Goal: Task Accomplishment & Management: Use online tool/utility

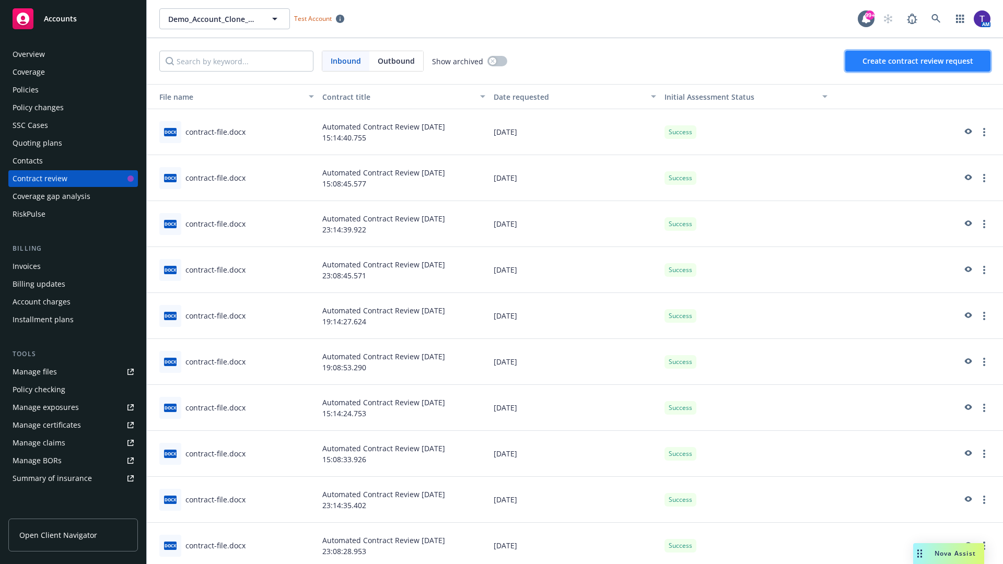
click at [918, 61] on span "Create contract review request" at bounding box center [917, 61] width 111 height 10
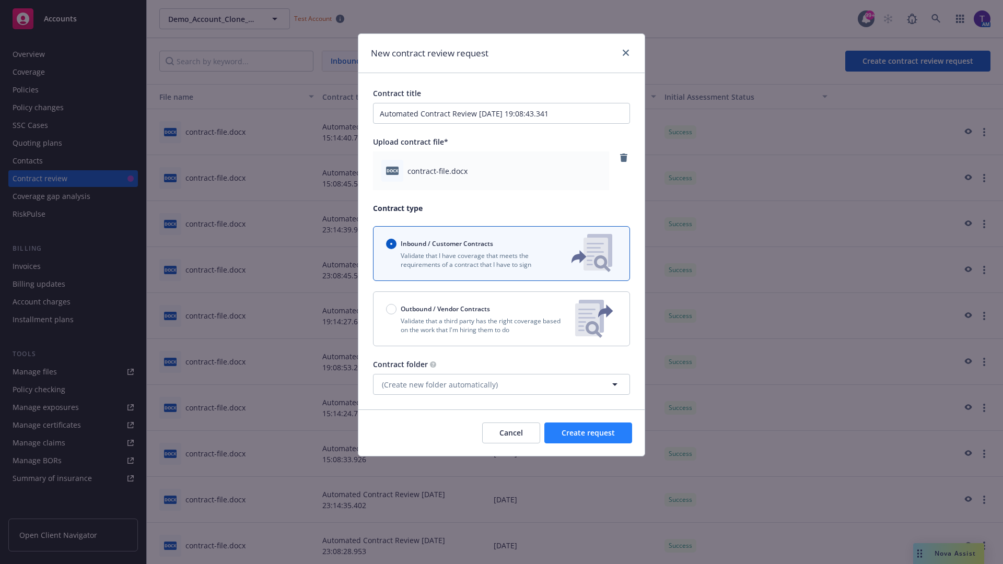
type input "Automated Contract Review 10-10-2025 19:08:43.341"
click at [588, 433] on span "Create request" at bounding box center [587, 433] width 53 height 10
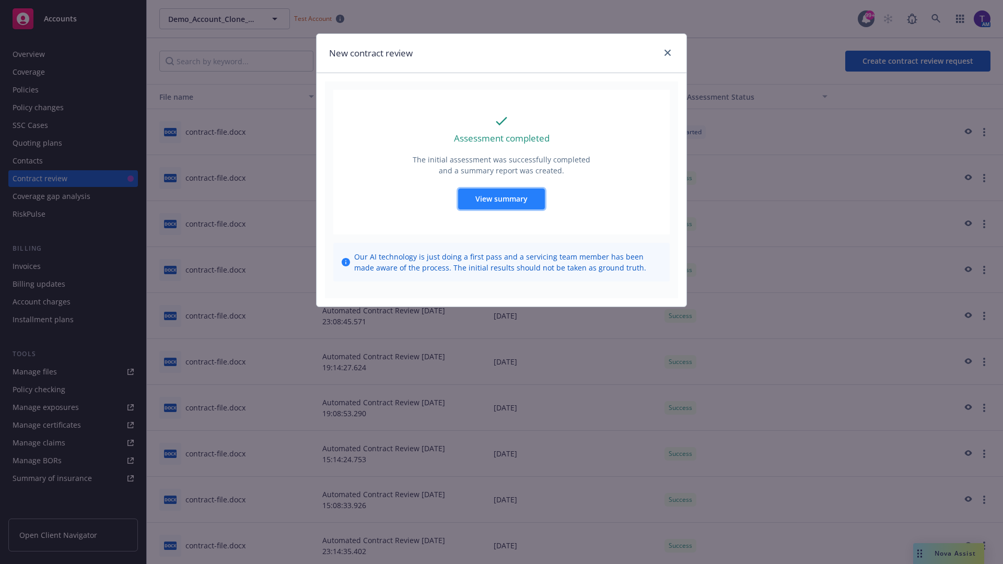
click at [501, 198] on span "View summary" at bounding box center [501, 199] width 52 height 10
